Goal: Task Accomplishment & Management: Manage account settings

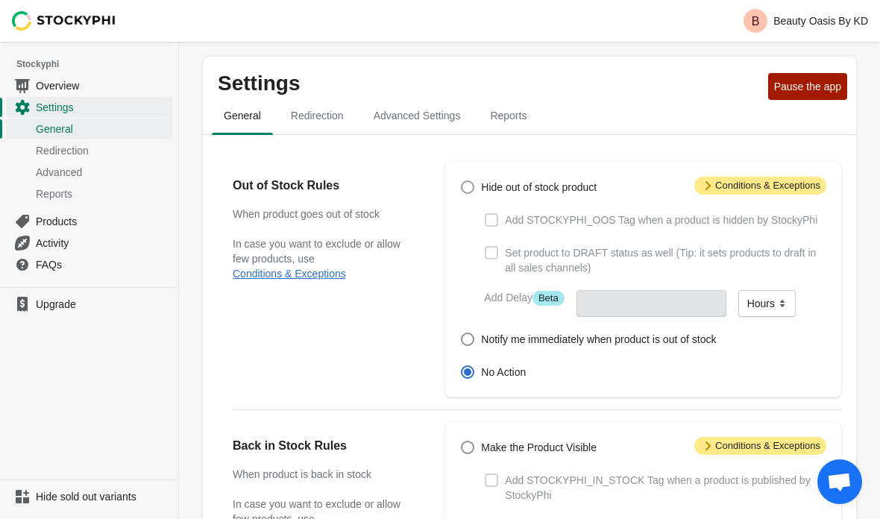
click at [473, 190] on span at bounding box center [467, 186] width 13 height 13
click at [462, 181] on input "Hide out of stock product" at bounding box center [461, 180] width 1 height 1
radio input "true"
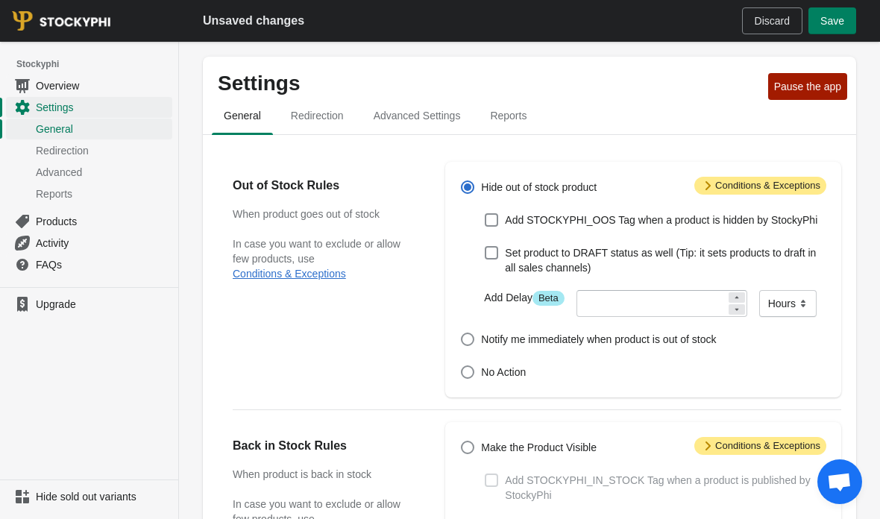
click at [764, 30] on button "Discard" at bounding box center [772, 20] width 60 height 27
radio input "false"
radio input "true"
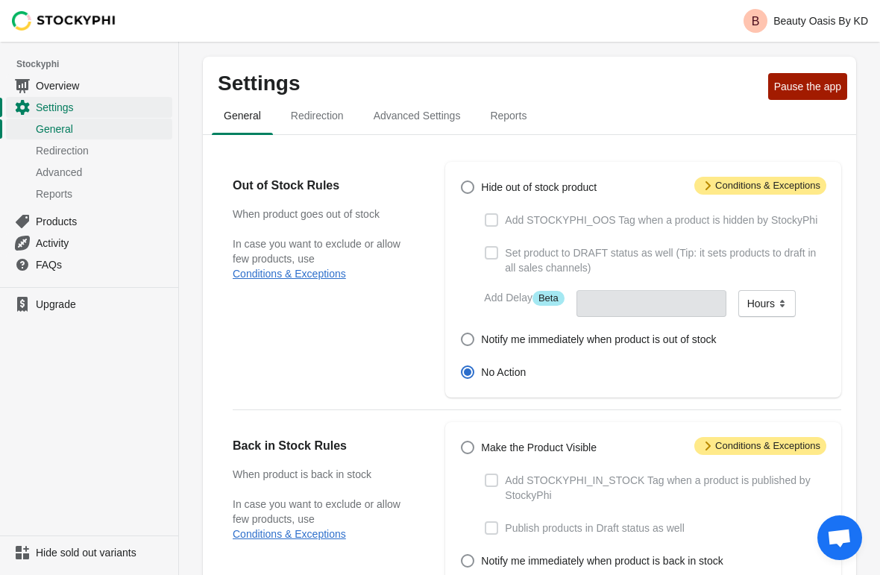
click at [802, 88] on span "Pause the app" at bounding box center [807, 87] width 67 height 12
